Goal: Transaction & Acquisition: Purchase product/service

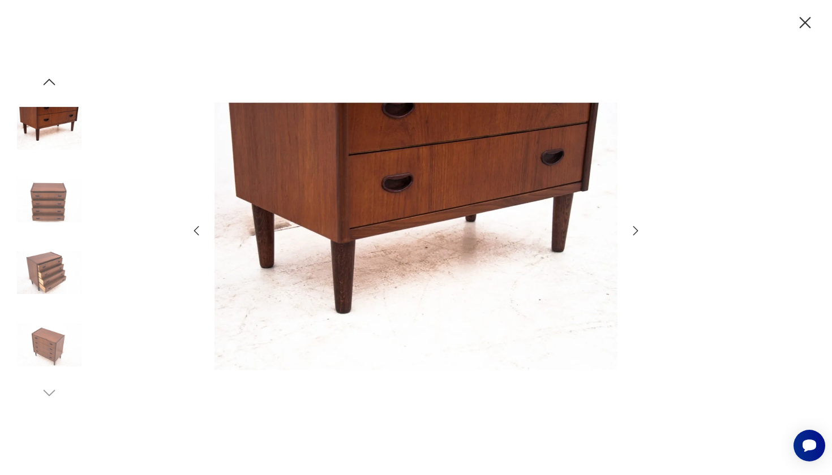
click at [49, 348] on img at bounding box center [49, 345] width 65 height 65
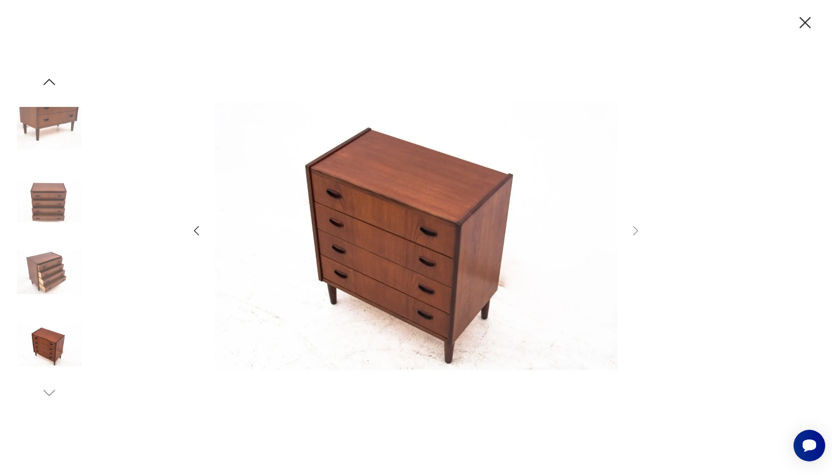
click at [48, 279] on img at bounding box center [49, 273] width 65 height 65
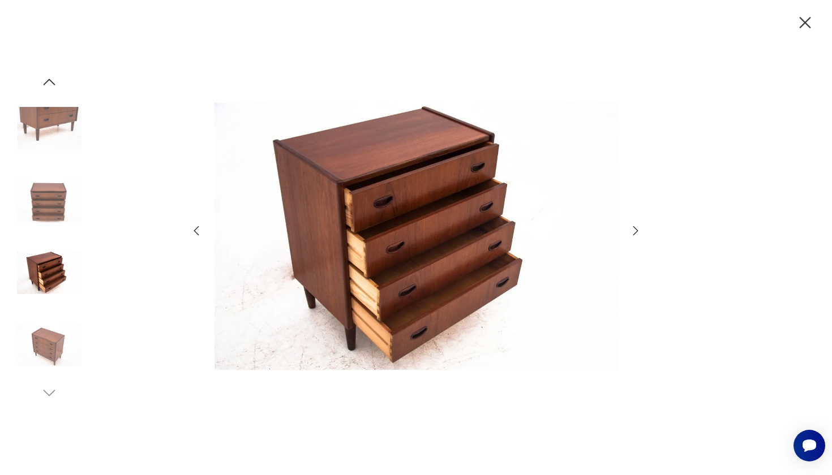
click at [46, 355] on img at bounding box center [49, 345] width 65 height 65
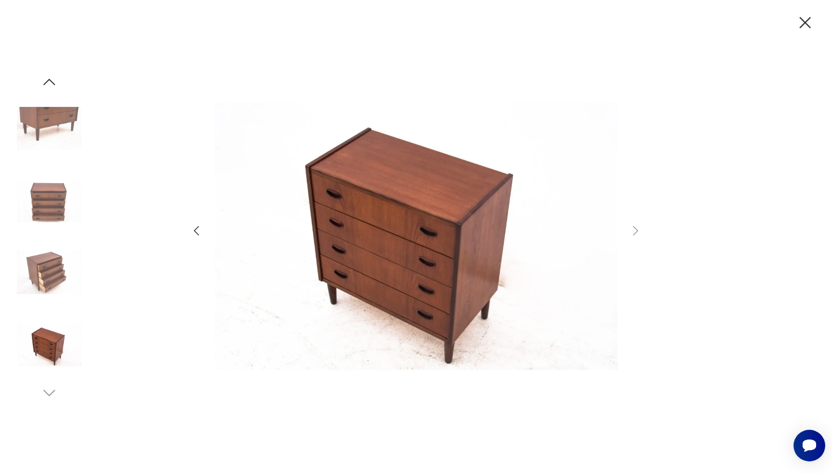
click at [62, 269] on img at bounding box center [49, 273] width 65 height 65
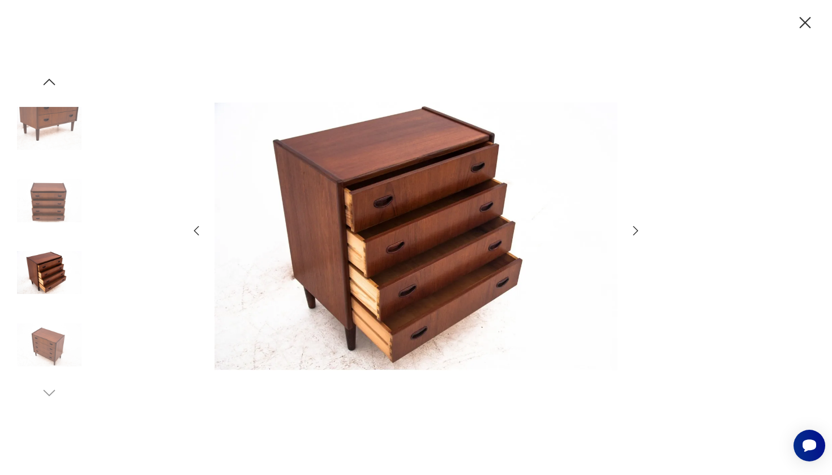
click at [52, 209] on img at bounding box center [49, 201] width 65 height 65
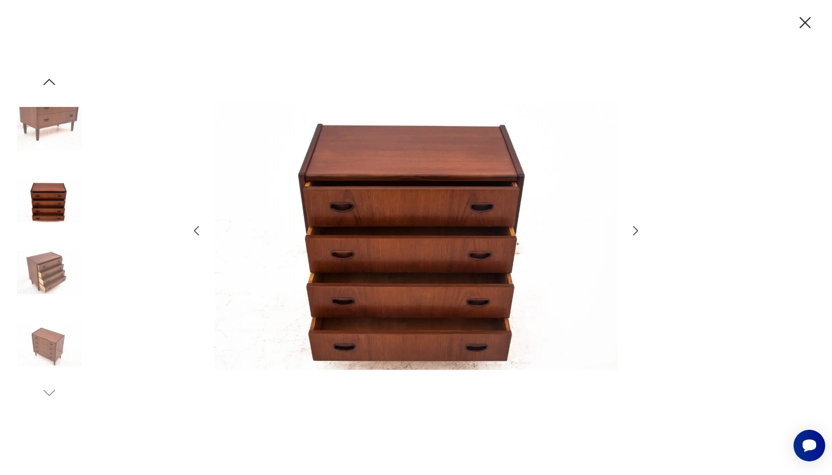
click at [52, 129] on img at bounding box center [49, 128] width 65 height 65
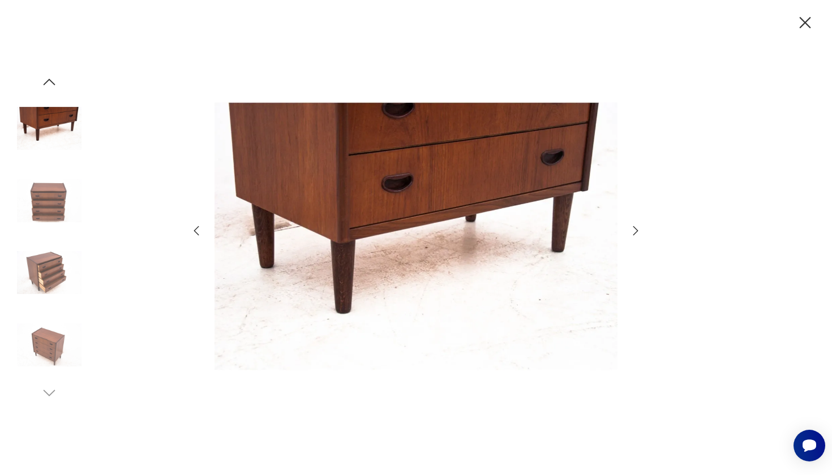
click at [47, 82] on icon "button" at bounding box center [50, 82] width 12 height 6
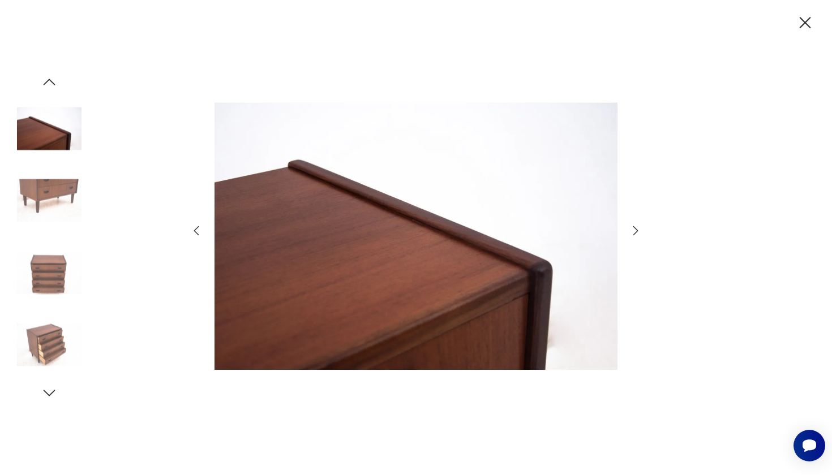
click at [48, 132] on img at bounding box center [49, 128] width 65 height 65
click at [48, 195] on img at bounding box center [49, 201] width 65 height 65
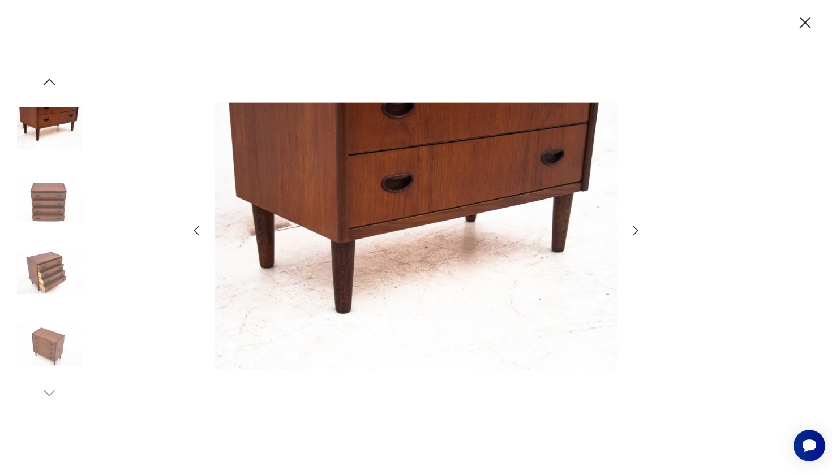
click at [45, 271] on img at bounding box center [49, 273] width 65 height 65
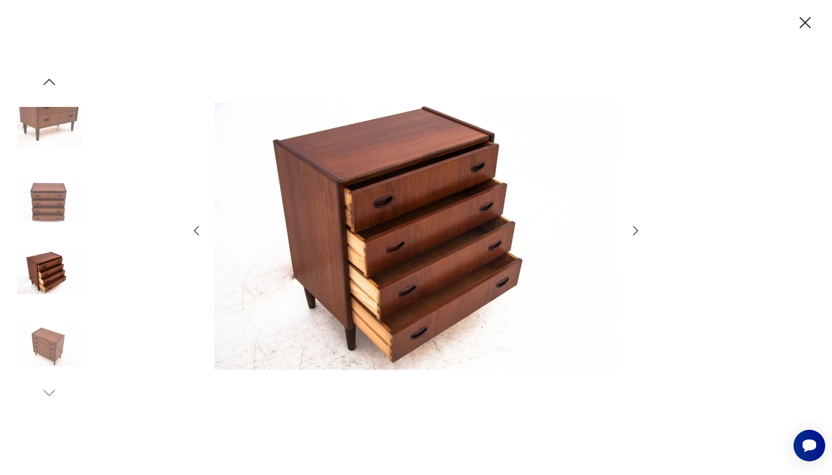
click at [52, 216] on img at bounding box center [49, 201] width 65 height 65
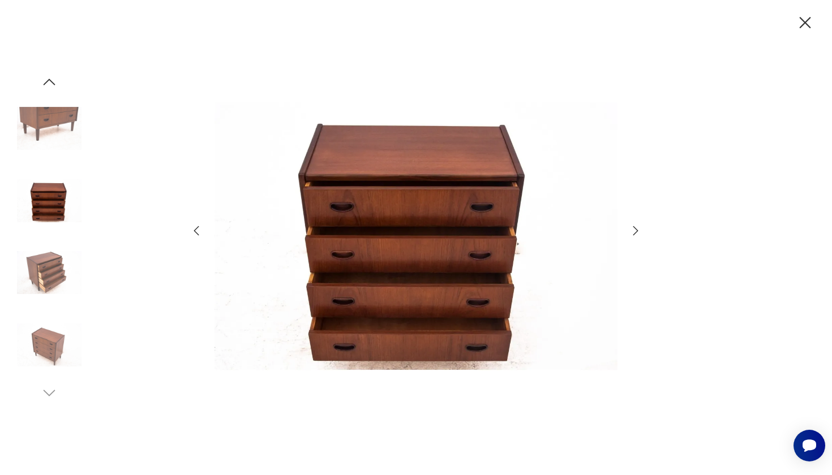
click at [43, 344] on img at bounding box center [49, 345] width 65 height 65
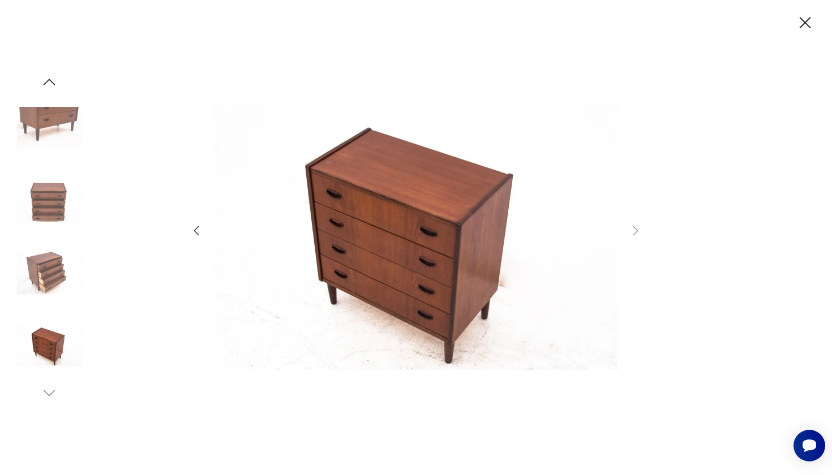
click at [803, 23] on icon "button" at bounding box center [805, 23] width 20 height 20
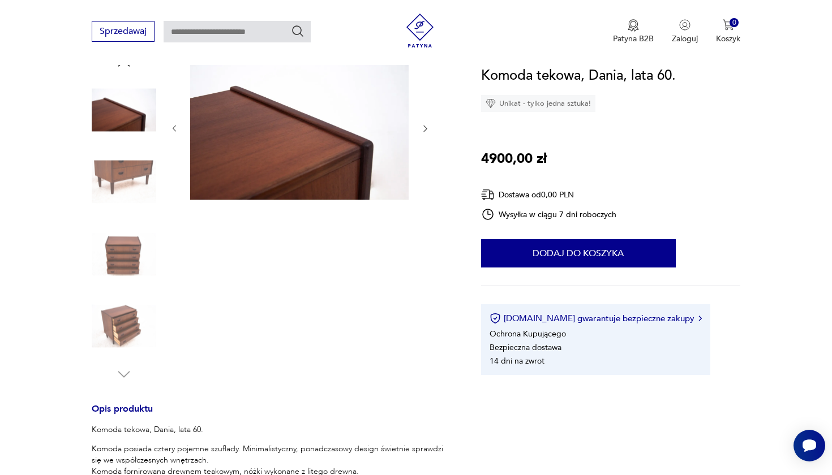
type input "******"
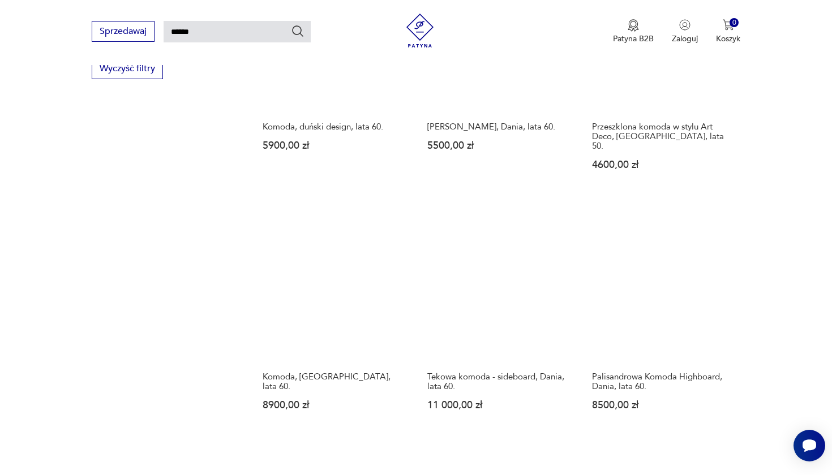
scroll to position [773, 0]
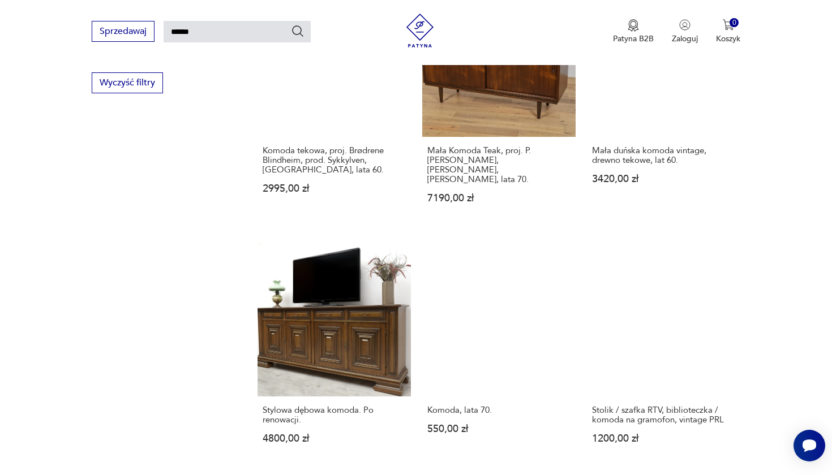
scroll to position [764, 0]
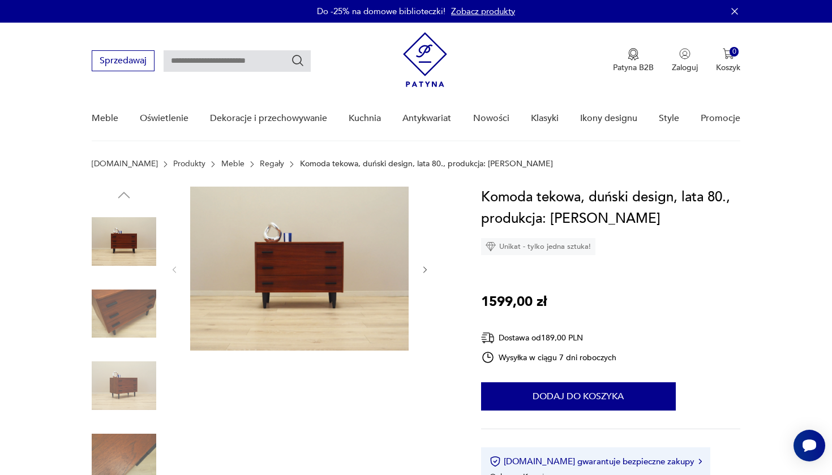
click at [118, 304] on img at bounding box center [124, 314] width 65 height 65
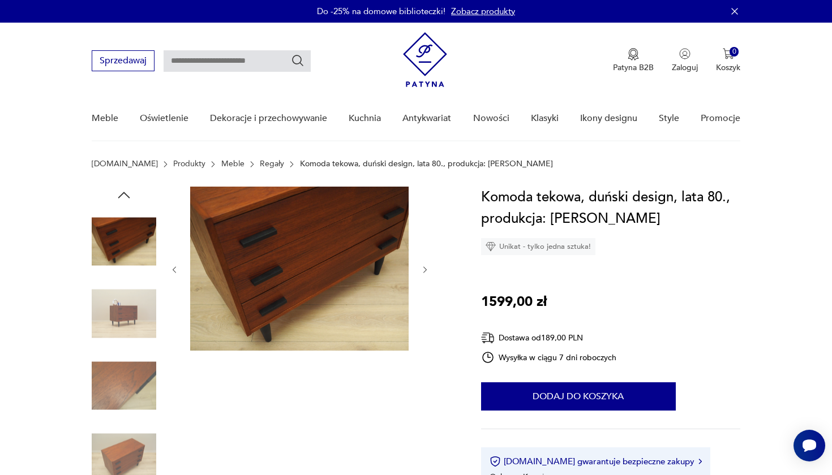
click at [124, 382] on img at bounding box center [124, 386] width 65 height 65
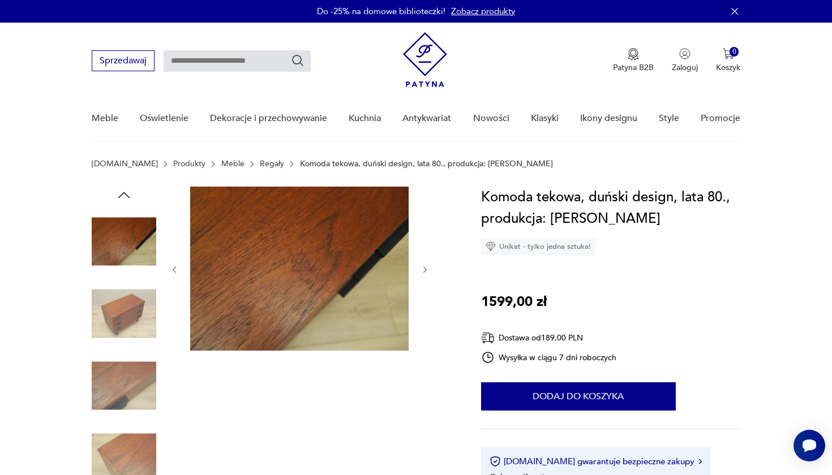
click at [130, 311] on img at bounding box center [124, 314] width 65 height 65
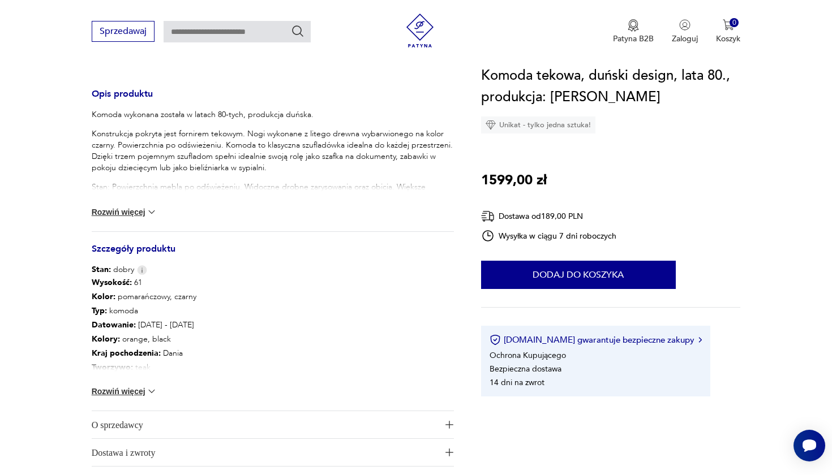
scroll to position [452, 0]
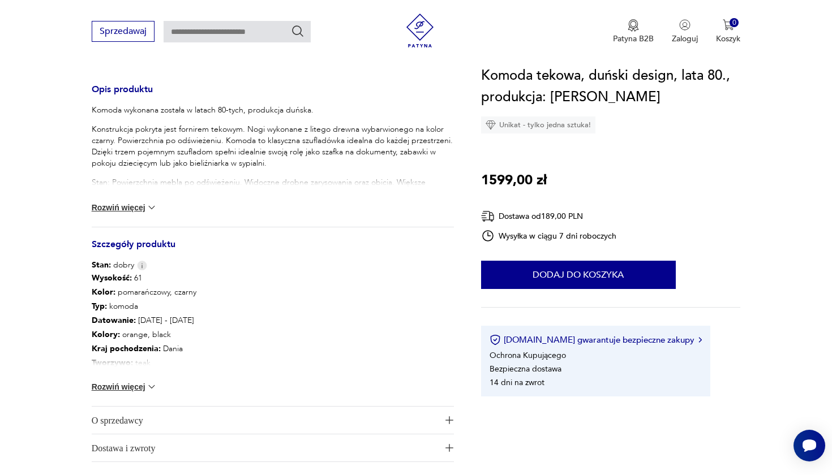
click at [138, 205] on button "Rozwiń więcej" at bounding box center [125, 207] width 66 height 11
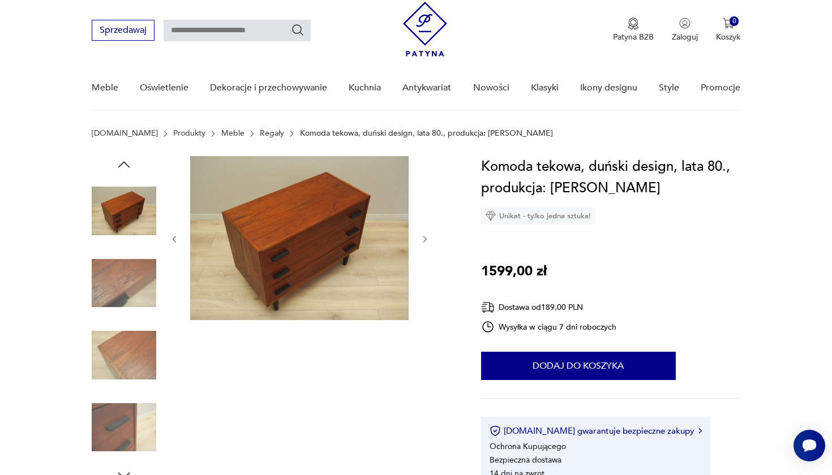
scroll to position [12, 0]
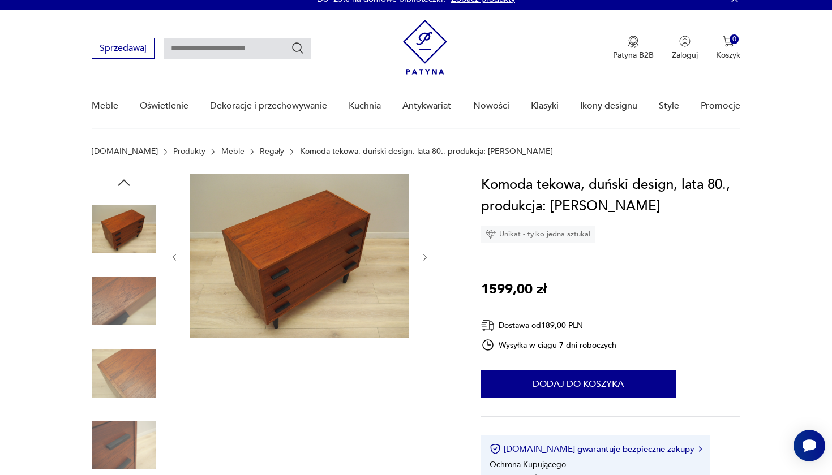
click at [137, 239] on img at bounding box center [124, 229] width 65 height 65
click at [299, 254] on img at bounding box center [299, 256] width 219 height 164
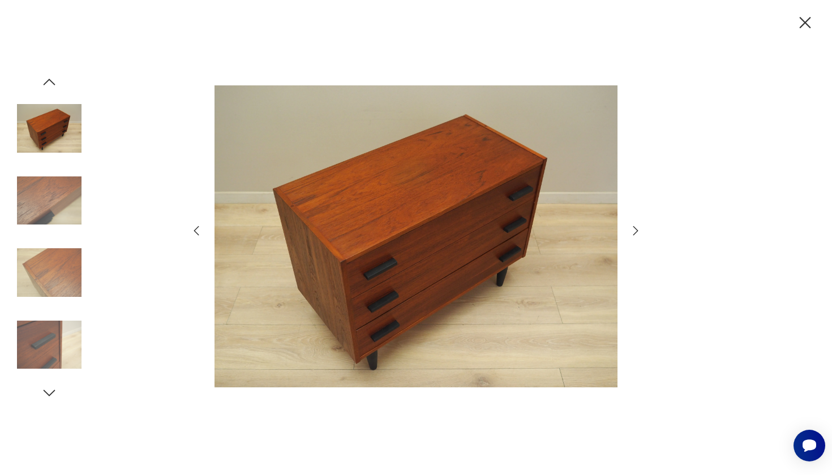
click at [804, 18] on icon "button" at bounding box center [805, 23] width 20 height 20
